Goal: Task Accomplishment & Management: Use online tool/utility

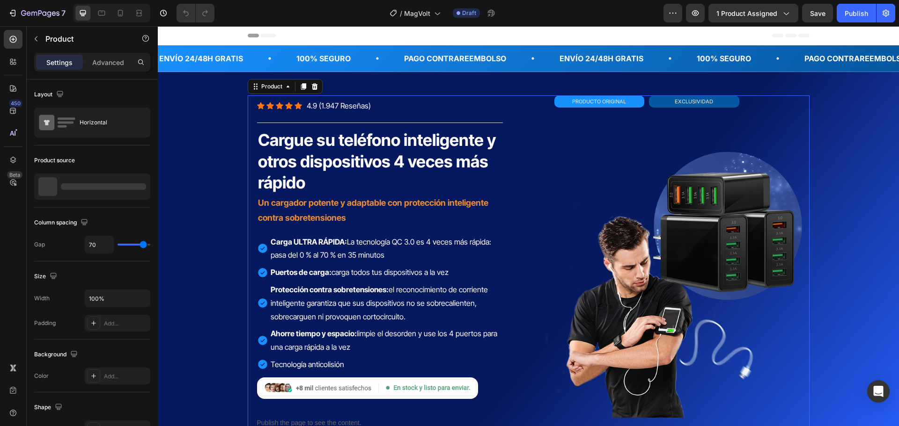
click at [527, 100] on div "Icon Icon Icon Icon Icon Icon List Hoz 4.9 (1.947 Reseñas) Text block Row EXCLU…" at bounding box center [529, 270] width 562 height 350
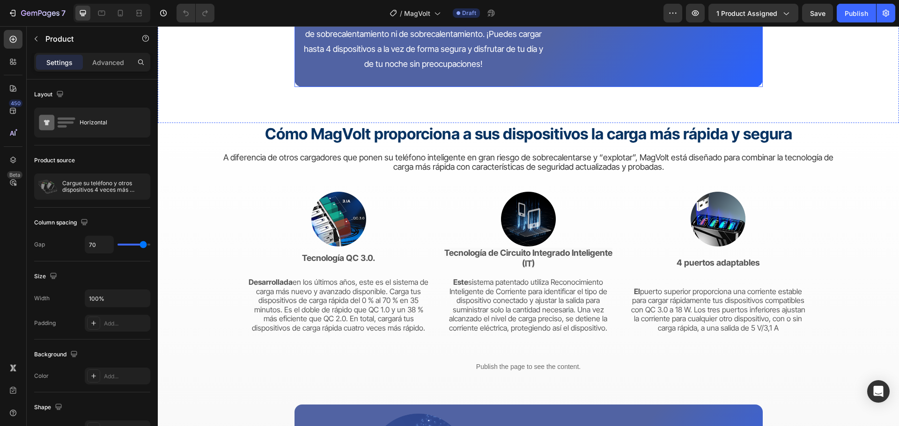
scroll to position [1825, 0]
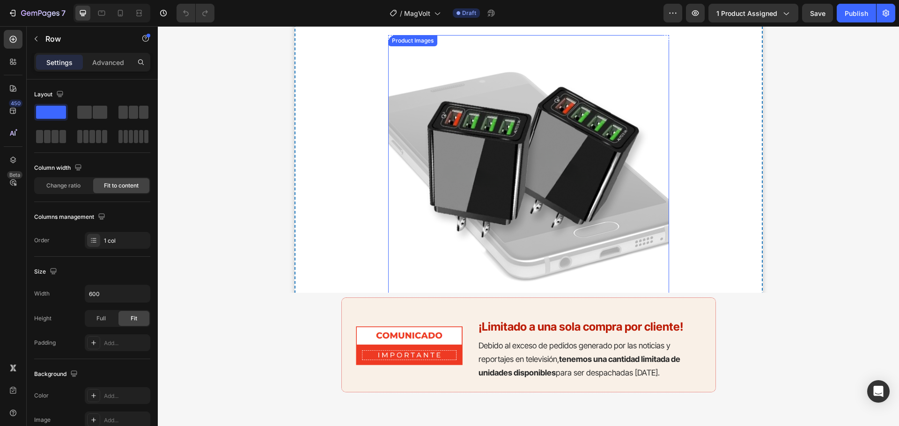
scroll to position [2855, 0]
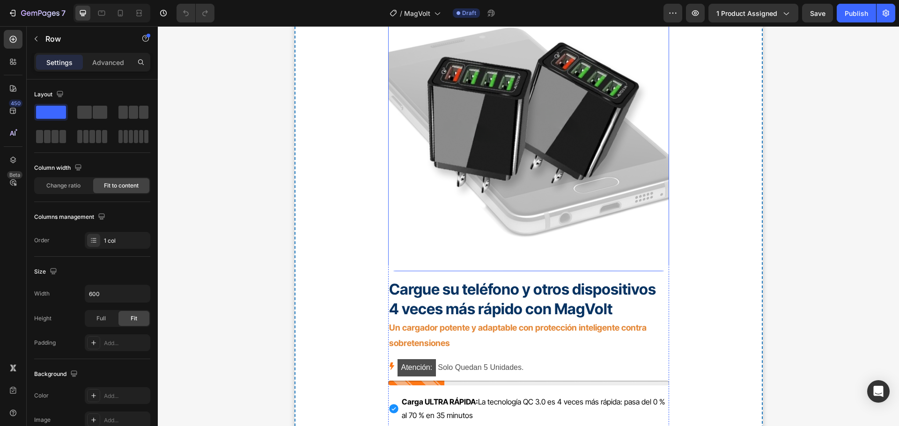
click at [649, 166] on img at bounding box center [528, 131] width 281 height 281
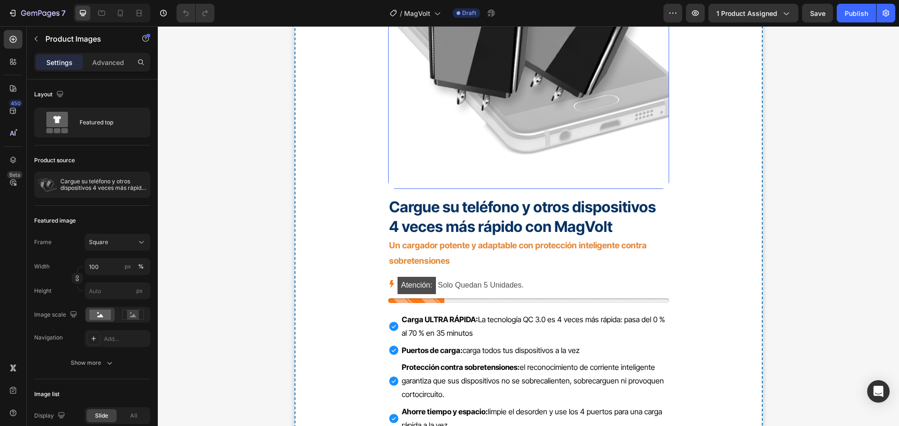
scroll to position [2948, 0]
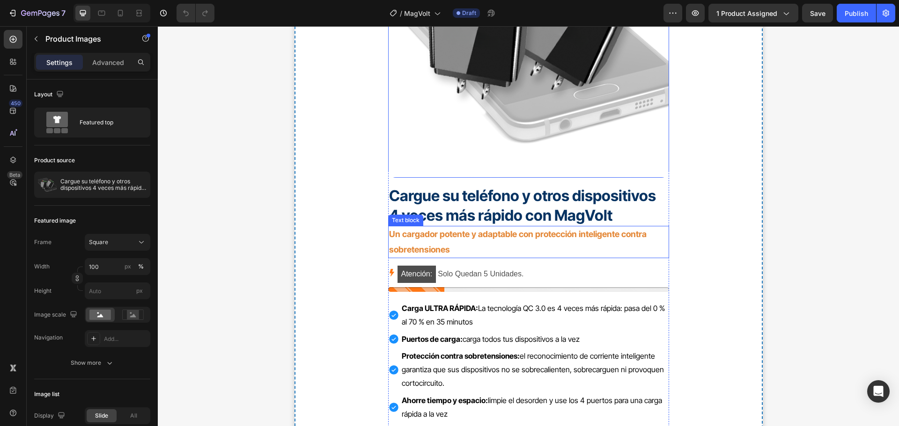
click at [653, 247] on p "Un cargador potente y adaptable con protección inteligente contra sobretensiones" at bounding box center [528, 242] width 279 height 30
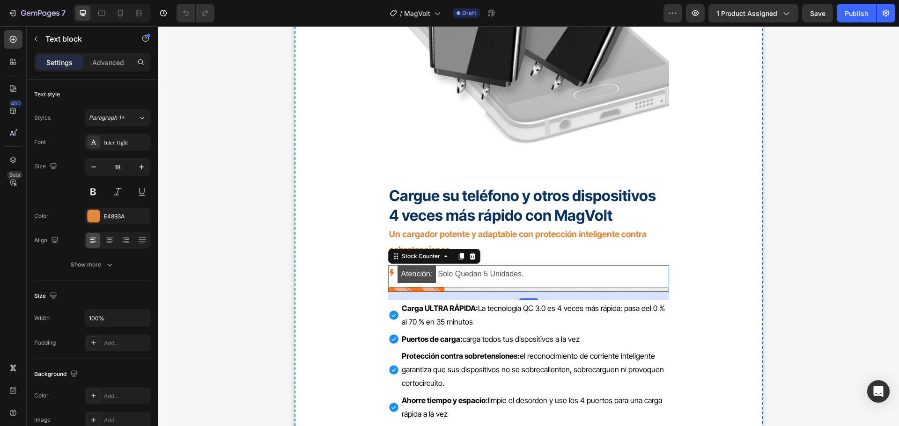
click at [633, 276] on div "Atención: Solo Quedan 5 Unidades." at bounding box center [528, 274] width 281 height 18
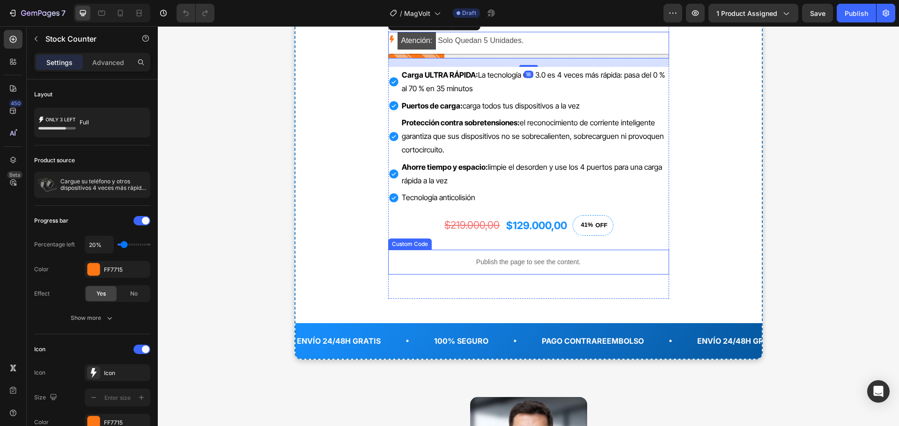
scroll to position [3182, 0]
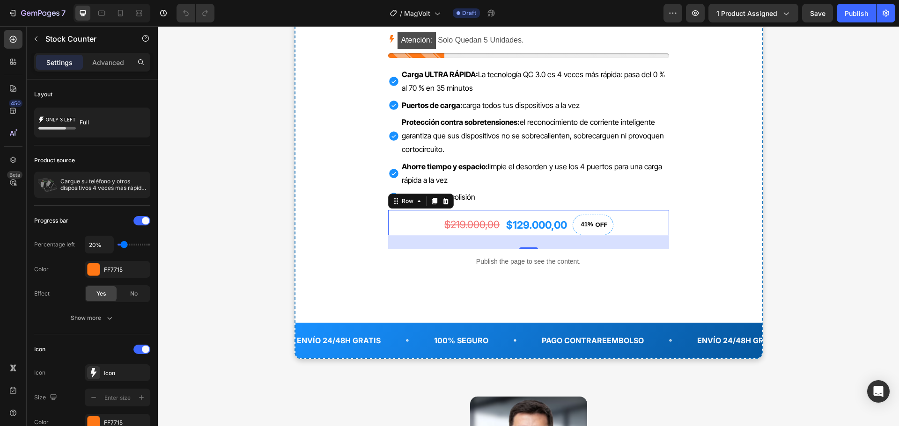
click at [629, 226] on div "$129.000,00 (P) Price (P) Price $219.000,00 (P) Price (P) Price 41% OFF (P) Tag…" at bounding box center [528, 222] width 281 height 25
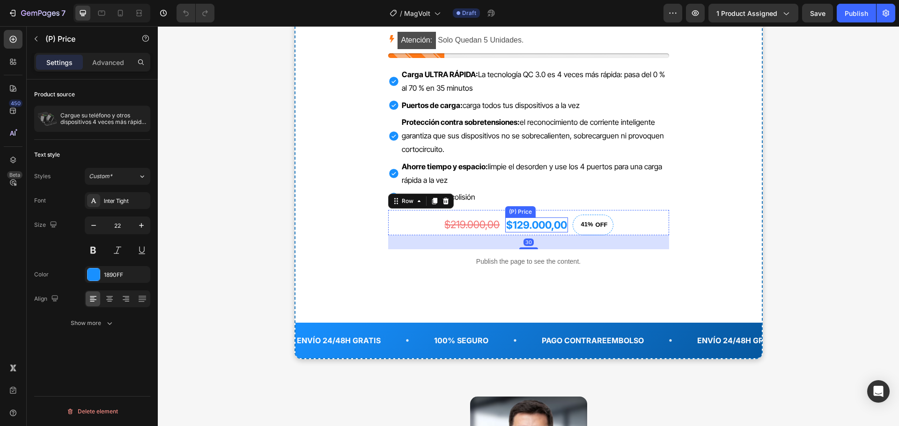
click at [538, 226] on div "$129.000,00" at bounding box center [536, 225] width 63 height 15
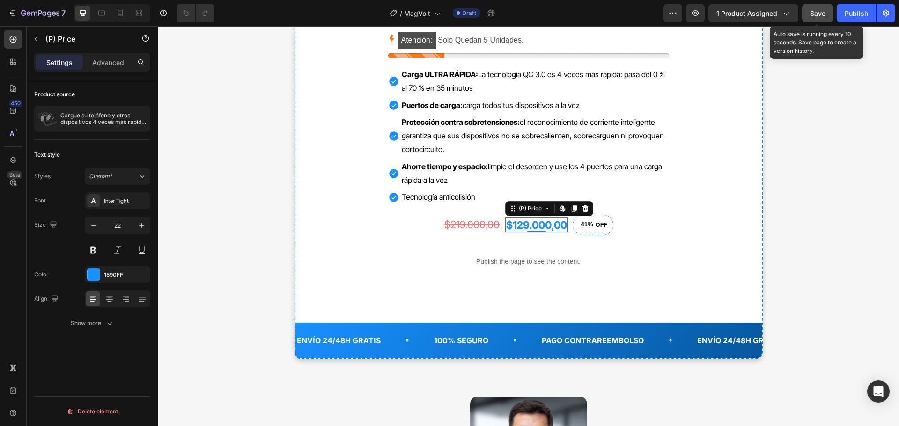
click at [815, 15] on span "Save" at bounding box center [817, 13] width 15 height 8
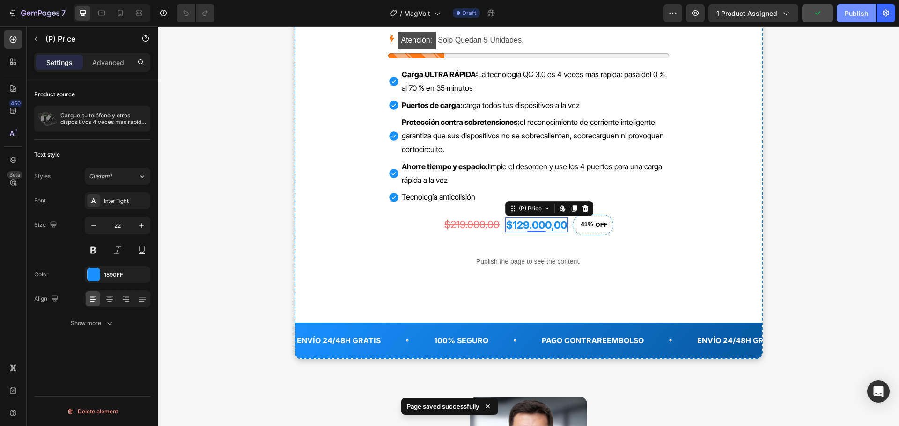
click at [857, 17] on div "Publish" at bounding box center [855, 13] width 23 height 10
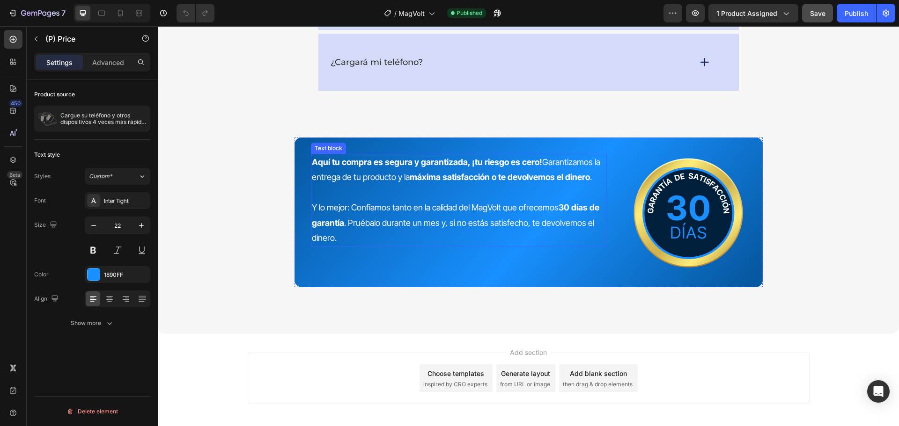
scroll to position [5318, 0]
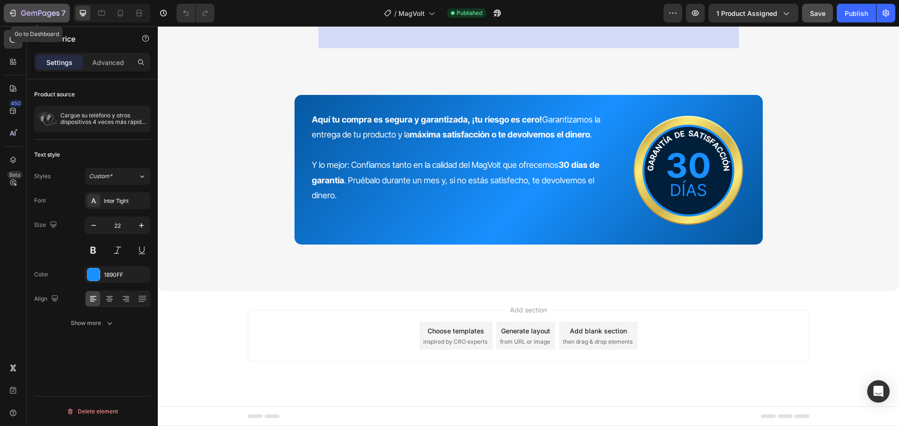
click at [22, 11] on icon "button" at bounding box center [40, 14] width 38 height 8
